Goal: Task Accomplishment & Management: Use online tool/utility

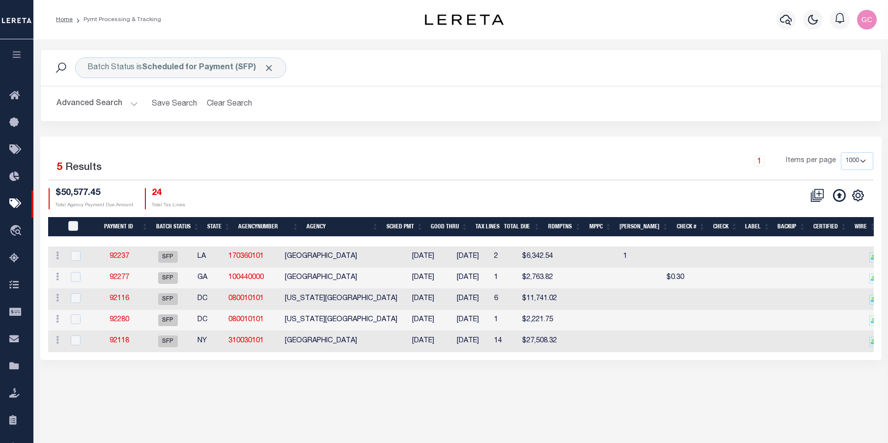
select select "1000"
click at [129, 277] on link "92277" at bounding box center [119, 277] width 20 height 7
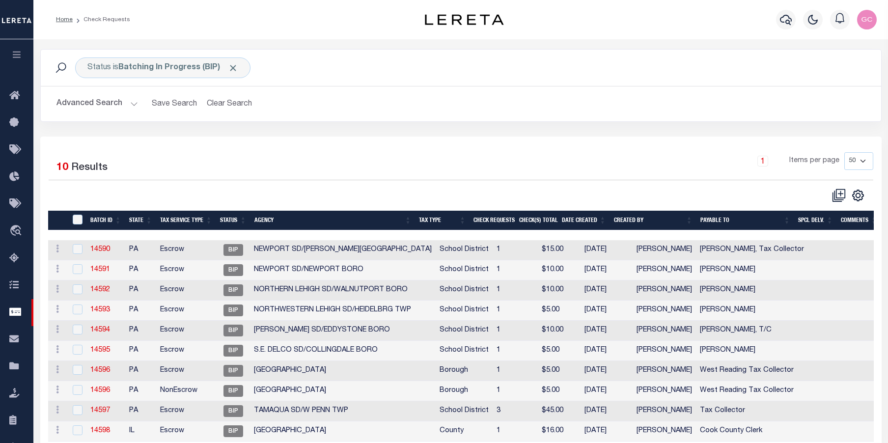
select select "50"
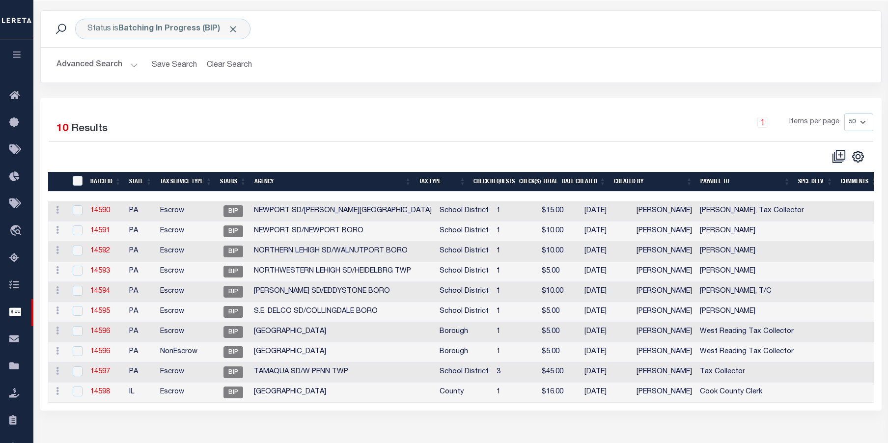
scroll to position [39, 0]
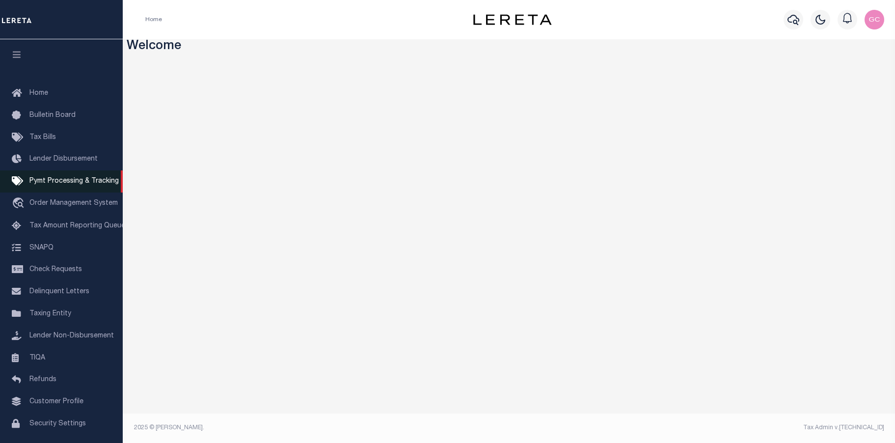
click at [67, 184] on span "Pymt Processing & Tracking" at bounding box center [73, 181] width 89 height 7
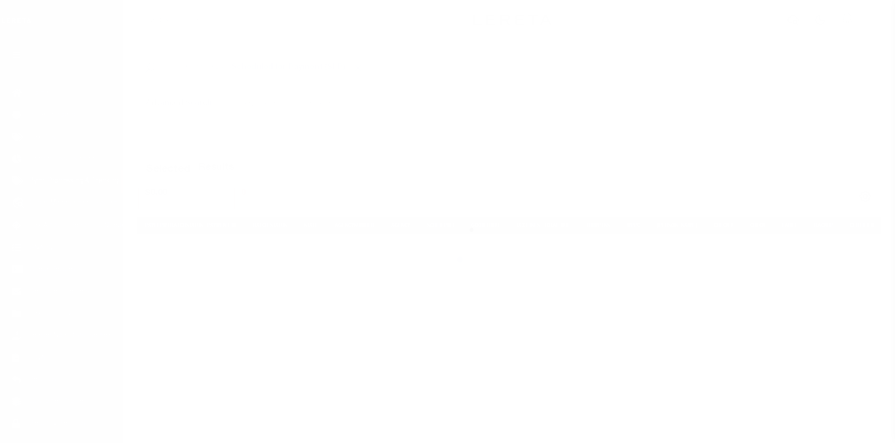
select select "1000"
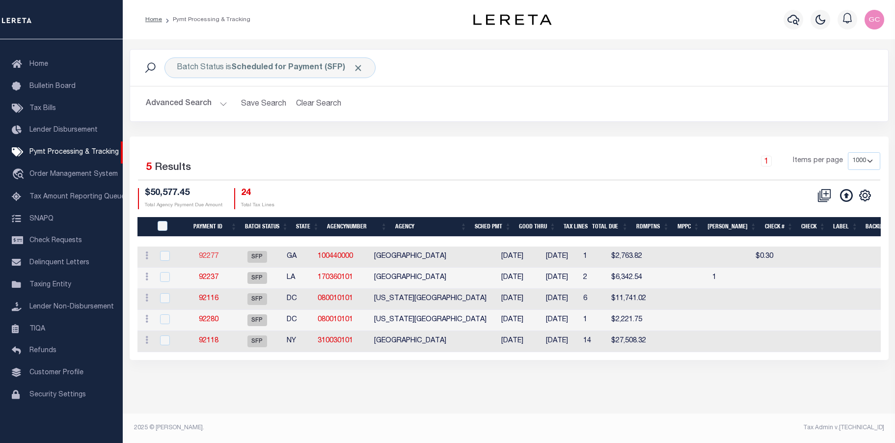
click at [218, 258] on link "92277" at bounding box center [209, 256] width 20 height 7
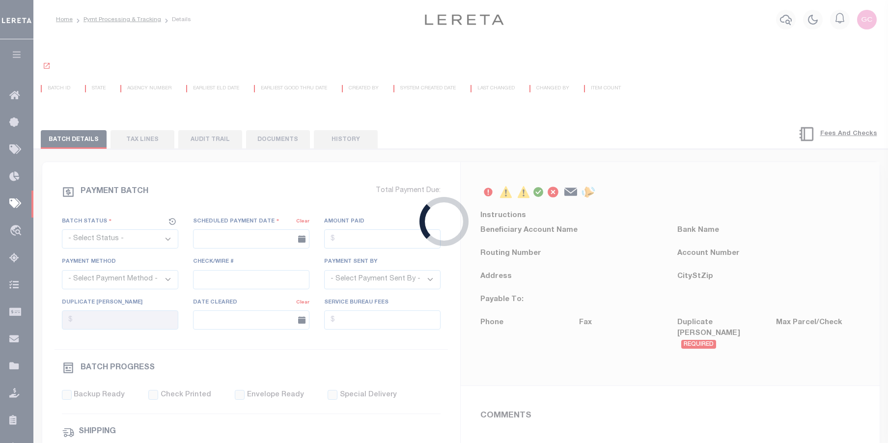
select select "SFP"
type input "[DATE]"
type input "$2,763.82"
type input "N"
radio input "true"
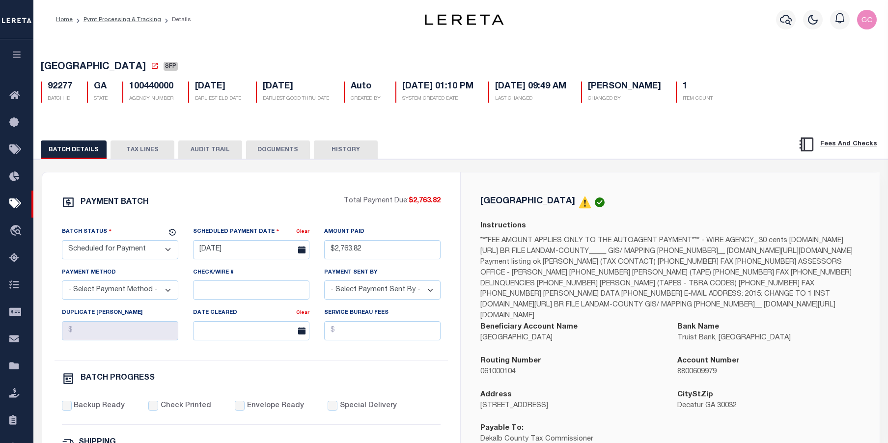
drag, startPoint x: 592, startPoint y: 409, endPoint x: 479, endPoint y: 409, distance: 112.9
click at [479, 409] on div "Address 4380 Memorial Drive, Suite 100" at bounding box center [571, 406] width 197 height 34
copy p "4380 Memorial Drive, Suite 100"
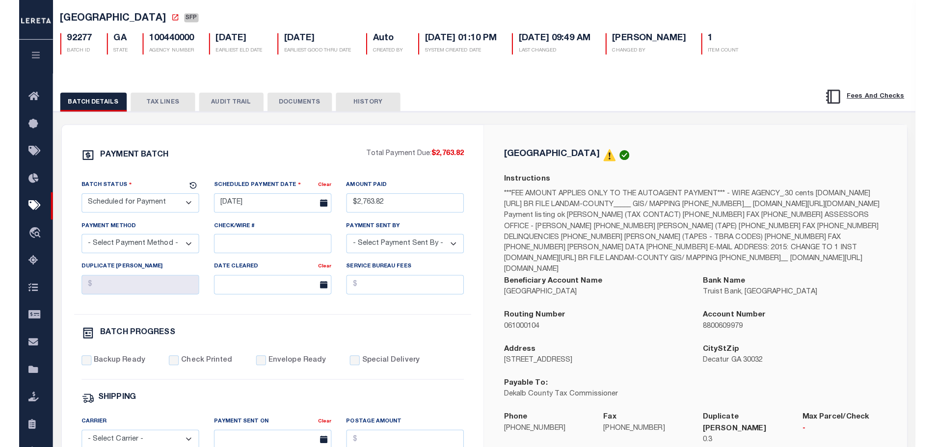
scroll to position [49, 0]
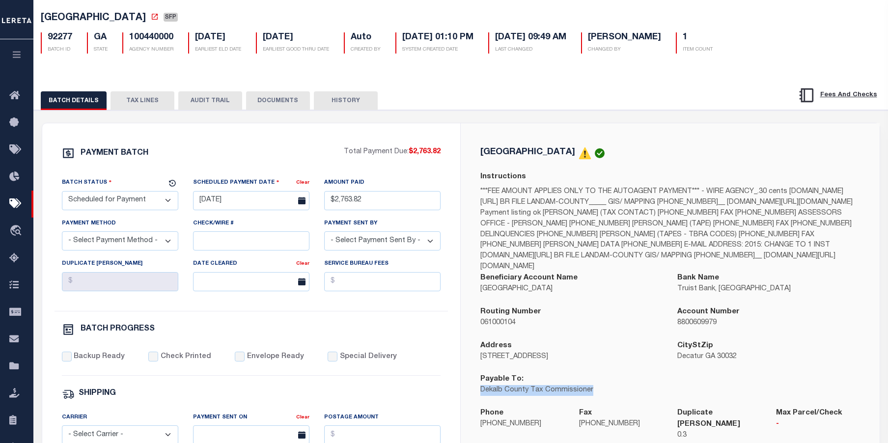
drag, startPoint x: 597, startPoint y: 396, endPoint x: 489, endPoint y: 395, distance: 108.5
click at [475, 396] on div "Payable To: Dekalb County Tax Commissioner" at bounding box center [571, 391] width 197 height 34
copy p "Dekalb County Tax Commissioner"
drag, startPoint x: 530, startPoint y: 425, endPoint x: 478, endPoint y: 425, distance: 52.0
click at [477, 427] on div "Phone 404-298-4000" at bounding box center [522, 429] width 99 height 45
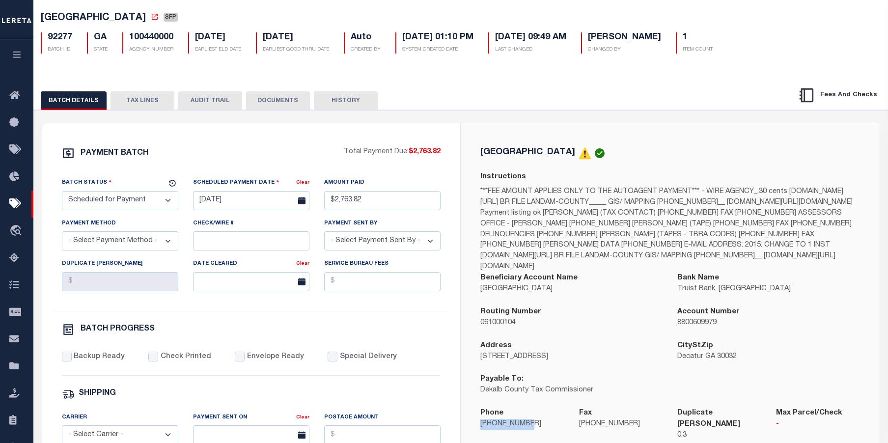
copy p "404-298-4000"
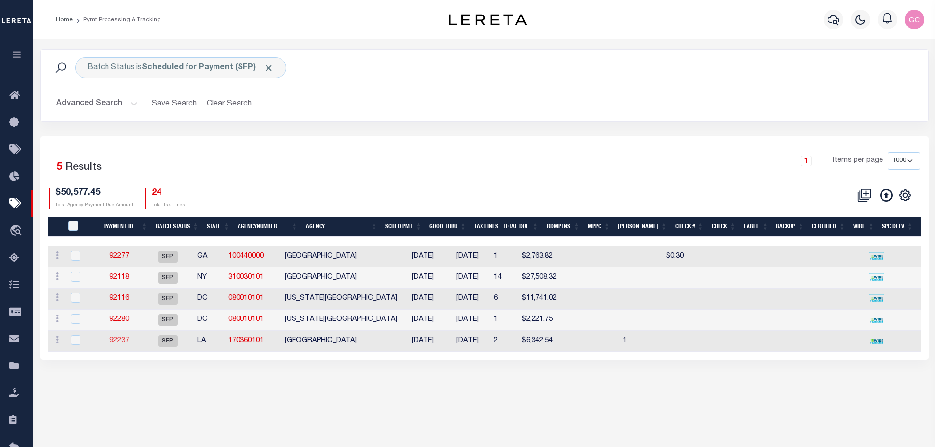
click at [129, 344] on link "92237" at bounding box center [119, 340] width 20 height 7
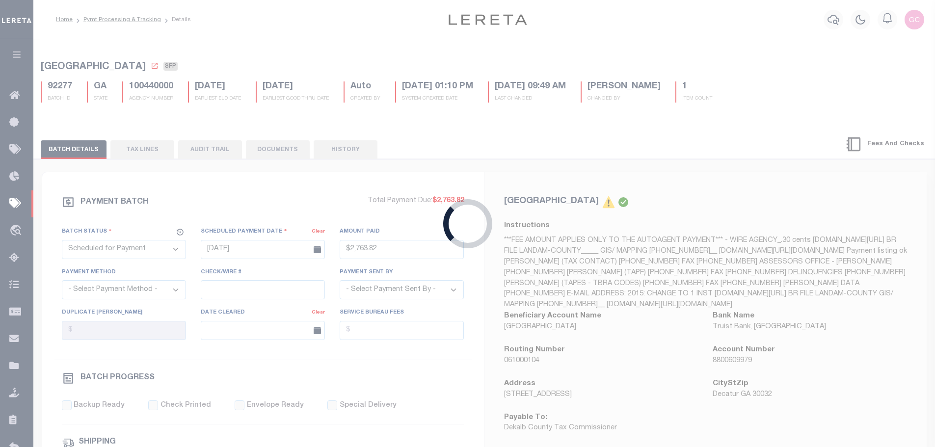
type input "$6,342.54"
select select "[PERSON_NAME]"
type input "1"
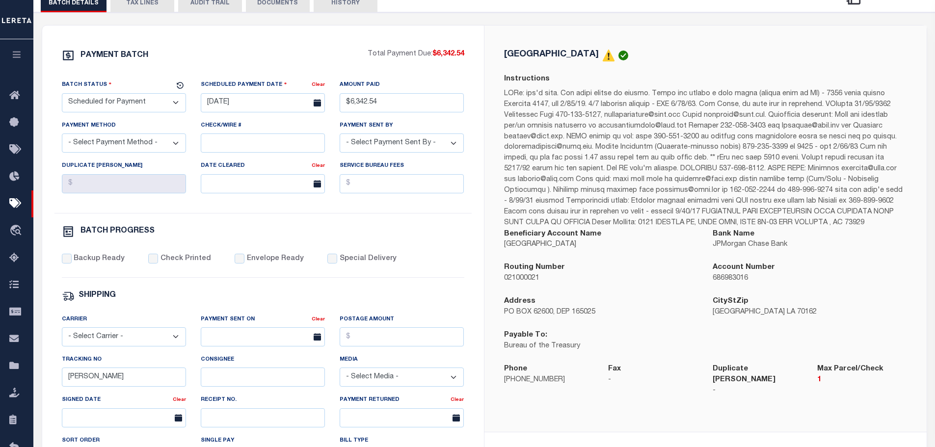
scroll to position [147, 0]
drag, startPoint x: 593, startPoint y: 350, endPoint x: 497, endPoint y: 352, distance: 95.8
click at [497, 352] on div "Payable To: Bureau of the Treasury" at bounding box center [601, 346] width 209 height 34
copy p "Bureau of the Treasury"
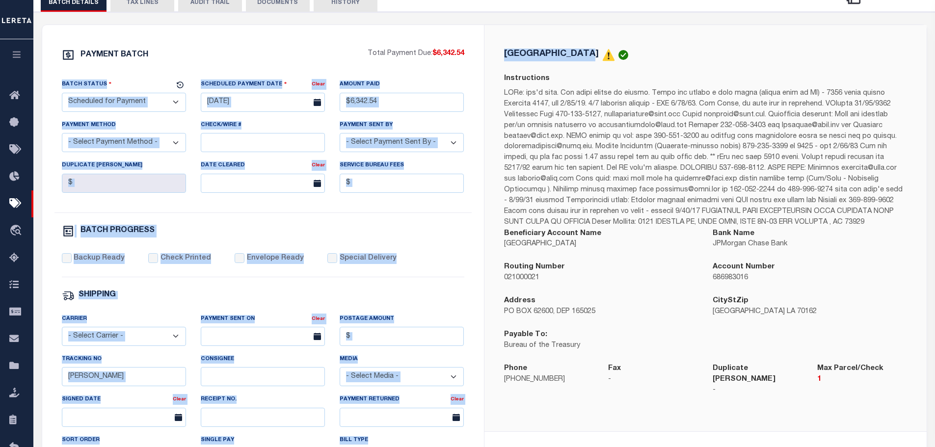
drag, startPoint x: 592, startPoint y: 54, endPoint x: 483, endPoint y: 56, distance: 109.0
click at [483, 56] on div "PAYMENT BATCH Total Payment Due: $6,342.54 Batch Status" at bounding box center [484, 312] width 885 height 574
click at [543, 41] on div "NEW ORLEANS CITY Instructions Beneficiary Account Name NEW ORLEANS CITY Bank Na…" at bounding box center [706, 228] width 442 height 407
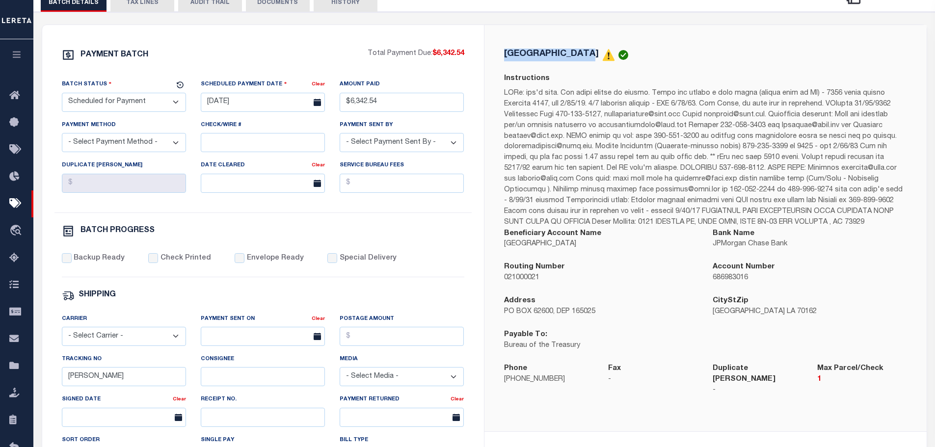
drag, startPoint x: 592, startPoint y: 54, endPoint x: 501, endPoint y: 54, distance: 90.8
click at [501, 54] on div "NEW ORLEANS CITY Instructions Beneficiary Account Name NEW ORLEANS CITY Bank Na…" at bounding box center [705, 228] width 419 height 359
copy h5 "[GEOGRAPHIC_DATA]"
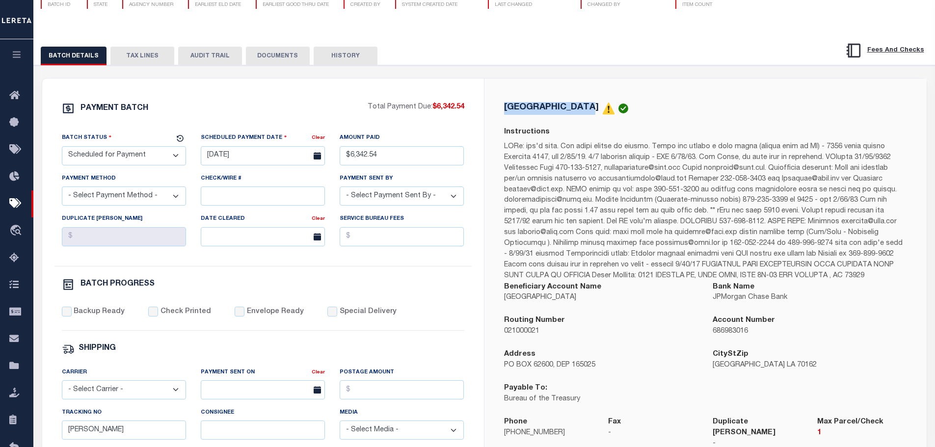
scroll to position [0, 0]
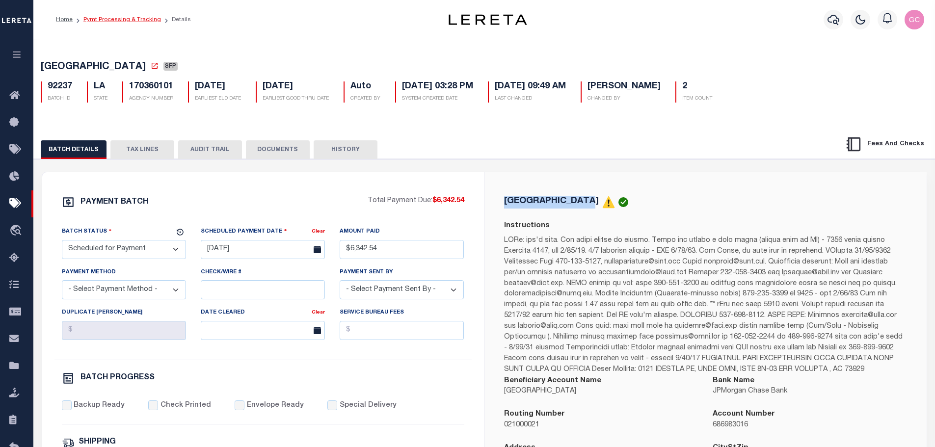
click at [116, 19] on link "Pymt Processing & Tracking" at bounding box center [122, 20] width 78 height 6
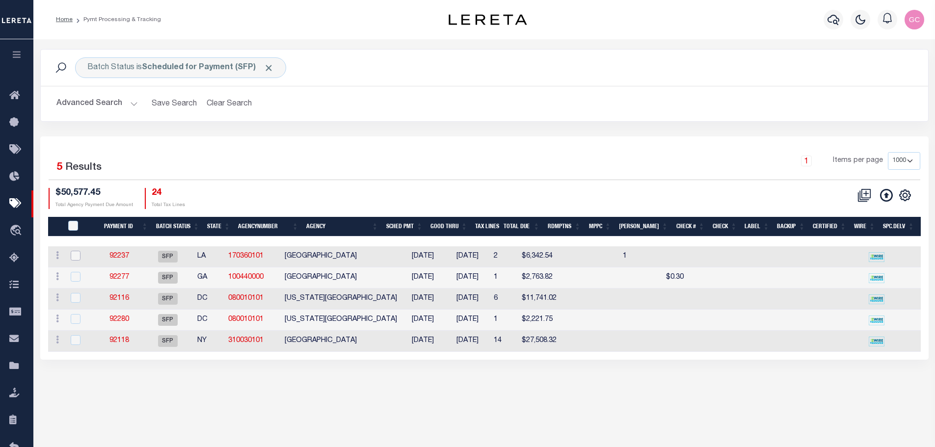
click at [79, 257] on input "checkbox" at bounding box center [76, 256] width 10 height 10
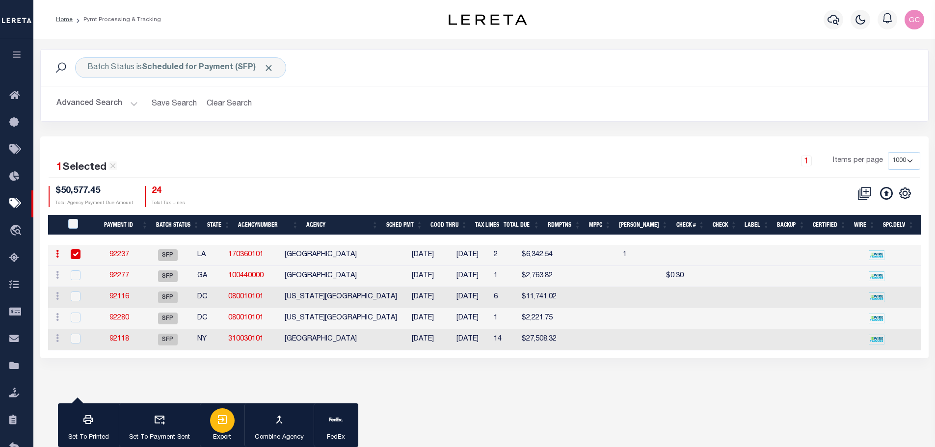
click at [225, 417] on icon "button" at bounding box center [223, 420] width 12 height 12
click at [77, 251] on input "checkbox" at bounding box center [76, 254] width 10 height 10
checkbox input "false"
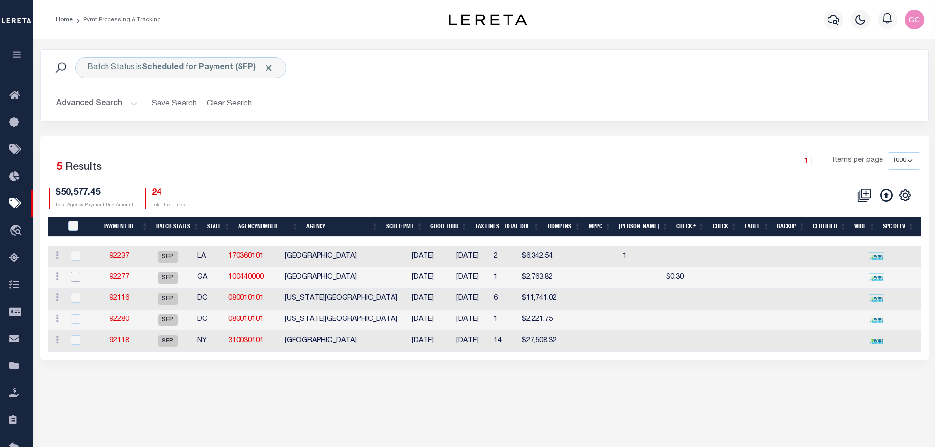
click at [77, 281] on input "checkbox" at bounding box center [76, 277] width 10 height 10
checkbox input "true"
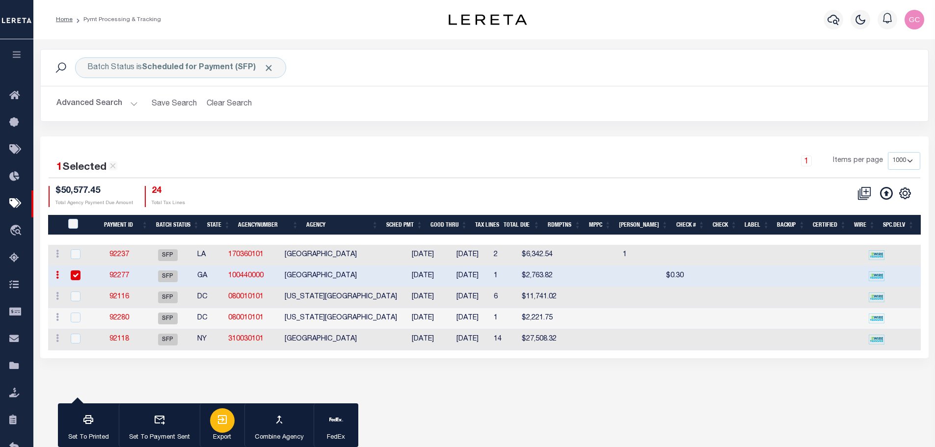
click at [229, 417] on div "button" at bounding box center [222, 420] width 25 height 25
